Goal: Go to known website: Access a specific website the user already knows

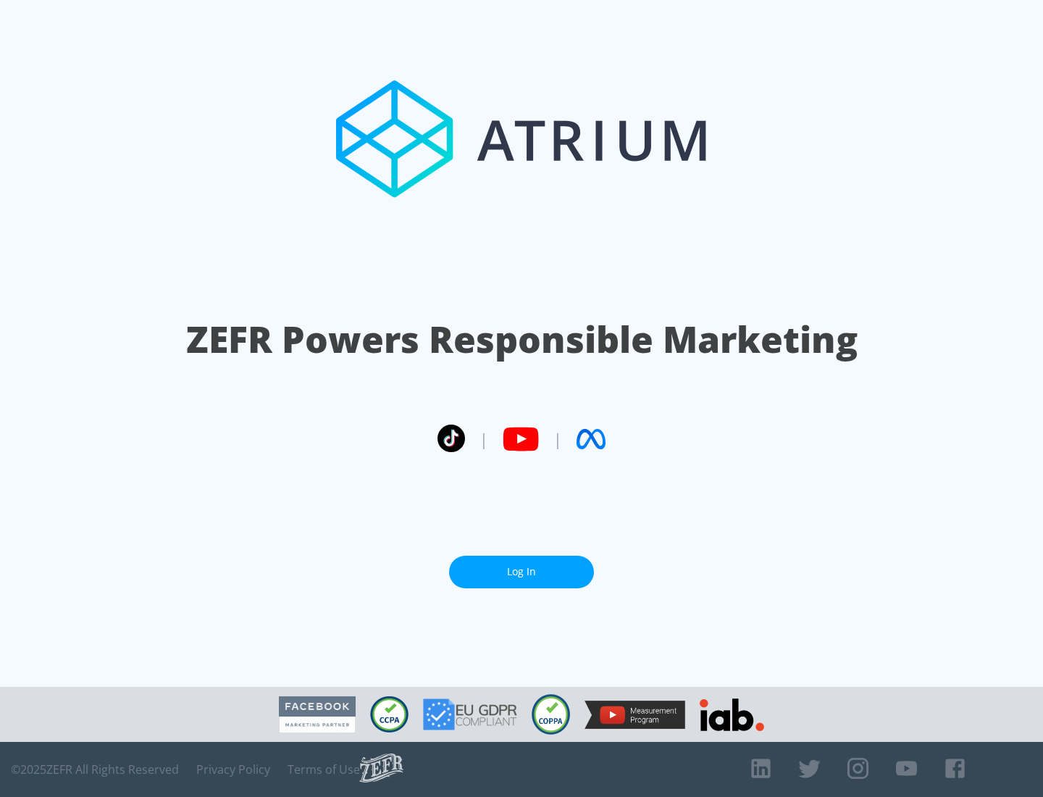
click at [522, 572] on link "Log In" at bounding box center [521, 572] width 145 height 33
